Goal: Find specific page/section: Find specific page/section

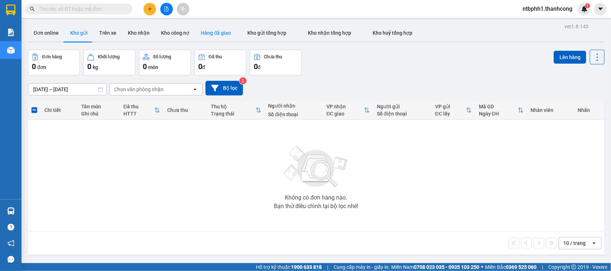
click at [219, 31] on button "Hàng đã giao" at bounding box center [216, 32] width 42 height 17
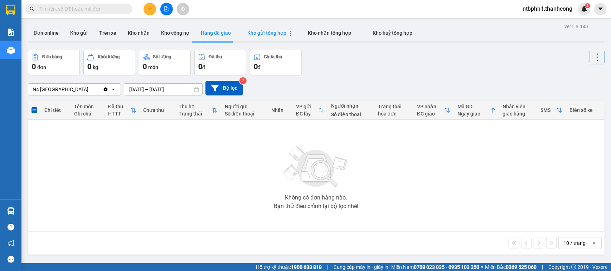
click at [256, 31] on span "Kho gửi tổng hợp" at bounding box center [266, 33] width 39 height 6
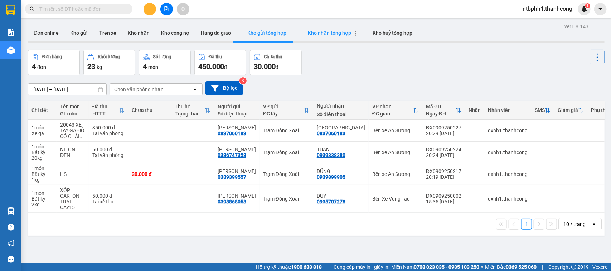
click at [319, 33] on span "Kho nhận tổng hợp" at bounding box center [329, 33] width 43 height 6
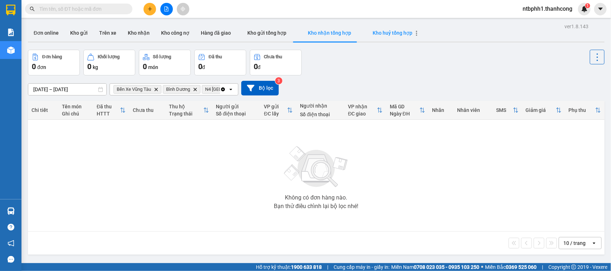
click at [384, 34] on span "Kho huỷ tổng hợp" at bounding box center [392, 33] width 40 height 6
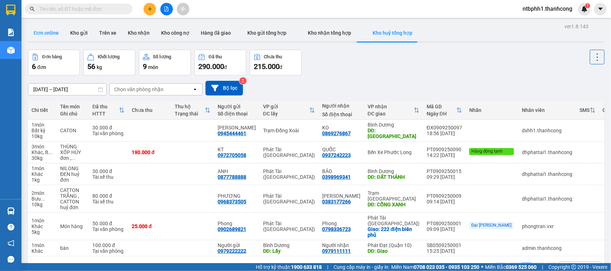
click at [52, 31] on button "Đơn online" at bounding box center [46, 32] width 36 height 17
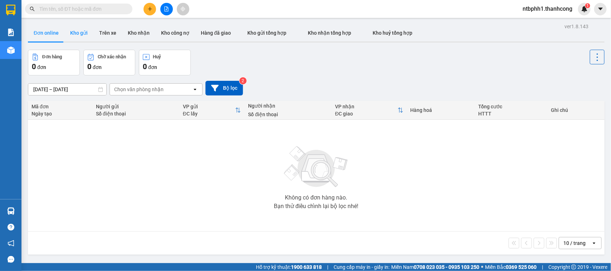
click at [83, 33] on button "Kho gửi" at bounding box center [78, 32] width 29 height 17
type input "[DATE] – [DATE]"
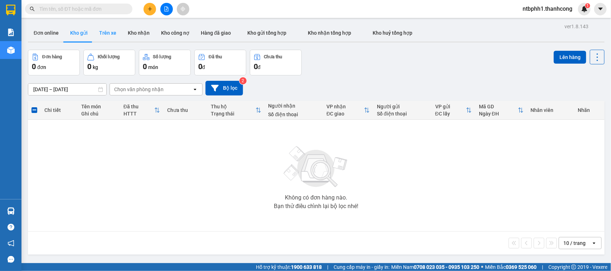
click at [109, 30] on button "Trên xe" at bounding box center [107, 32] width 29 height 17
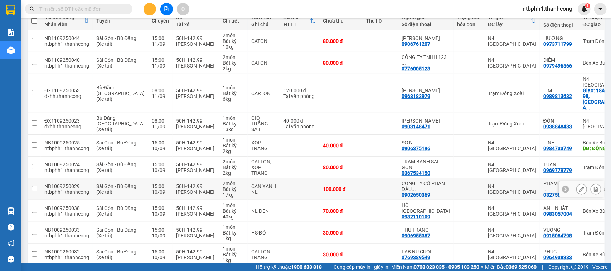
scroll to position [108, 0]
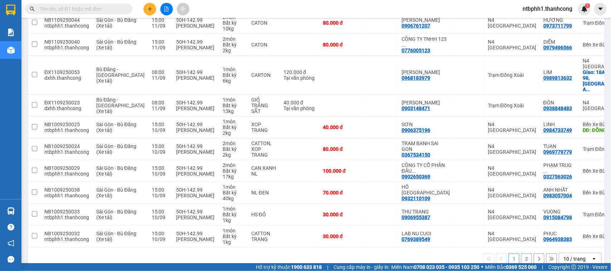
click at [549, 257] on icon at bounding box center [551, 259] width 5 height 5
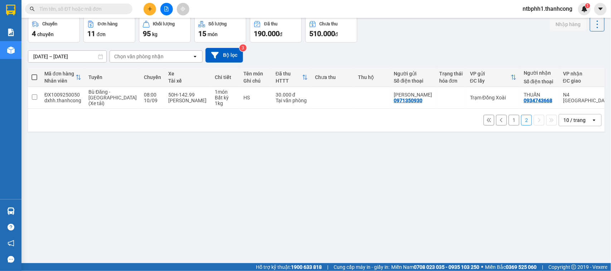
scroll to position [0, 0]
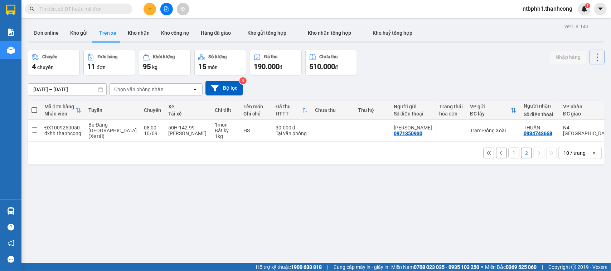
click at [508, 156] on button "1" at bounding box center [513, 153] width 11 height 11
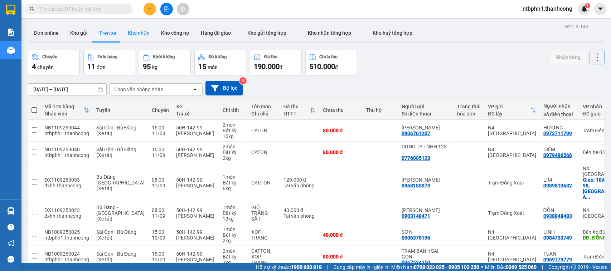
click at [140, 33] on button "Kho nhận" at bounding box center [138, 32] width 33 height 17
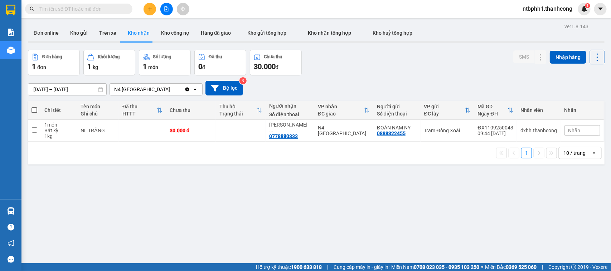
click at [39, 89] on input "[DATE] – [DATE]" at bounding box center [67, 89] width 78 height 11
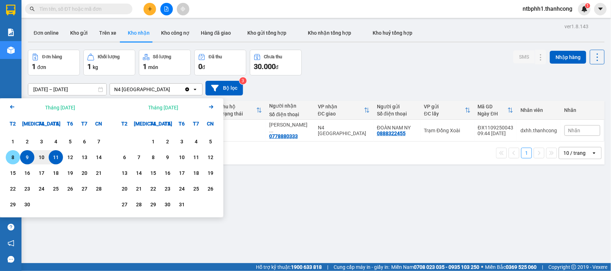
click at [13, 156] on div "8" at bounding box center [13, 157] width 10 height 9
click at [72, 158] on div "12" at bounding box center [70, 157] width 10 height 9
type input "[DATE] – [DATE]"
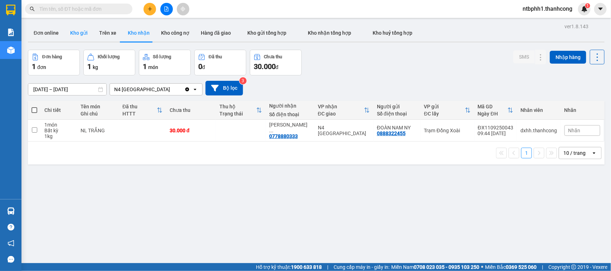
click at [83, 31] on button "Kho gửi" at bounding box center [78, 32] width 29 height 17
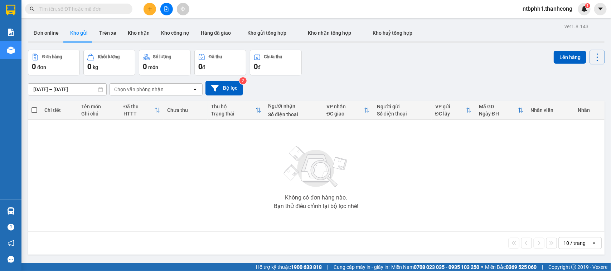
click at [194, 89] on icon at bounding box center [195, 89] width 3 height 1
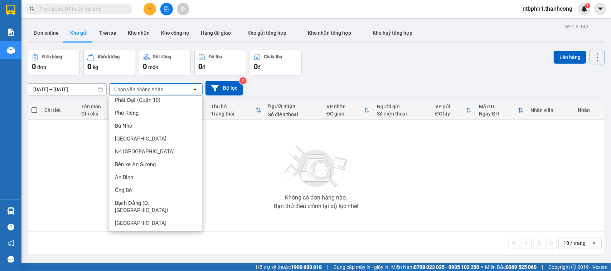
scroll to position [143, 0]
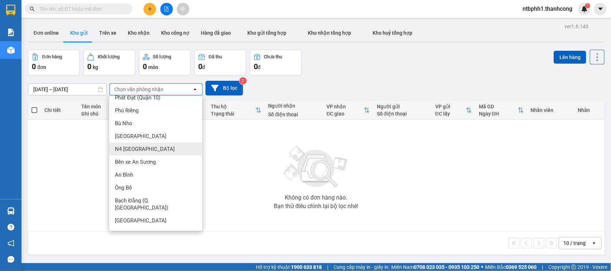
click at [165, 148] on div "N4 [GEOGRAPHIC_DATA]" at bounding box center [155, 149] width 93 height 13
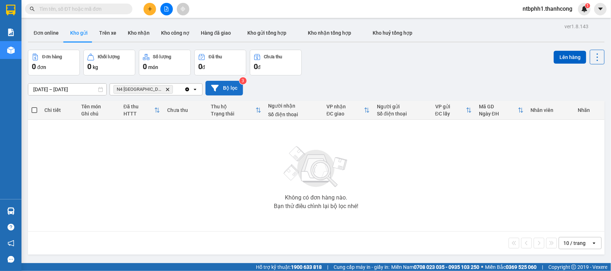
click at [235, 89] on button "Bộ lọc" at bounding box center [224, 88] width 38 height 15
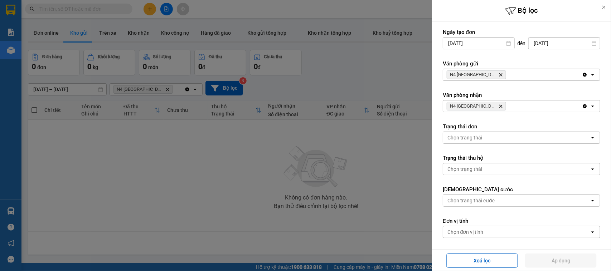
click at [346, 160] on div at bounding box center [305, 135] width 611 height 271
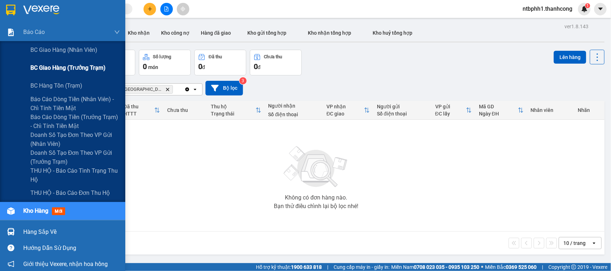
click at [49, 68] on span "BC giao hàng (trưởng trạm)" at bounding box center [67, 67] width 75 height 9
